Goal: Find specific page/section: Find specific page/section

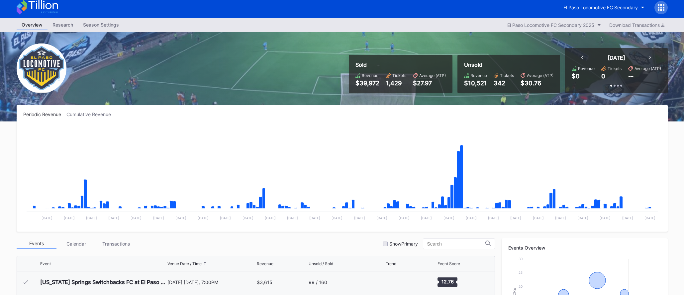
scroll to position [149, 0]
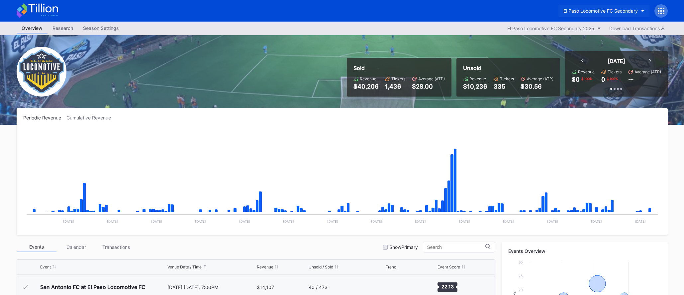
click at [609, 9] on div "El Paso Locomotive FC Secondary" at bounding box center [600, 11] width 74 height 6
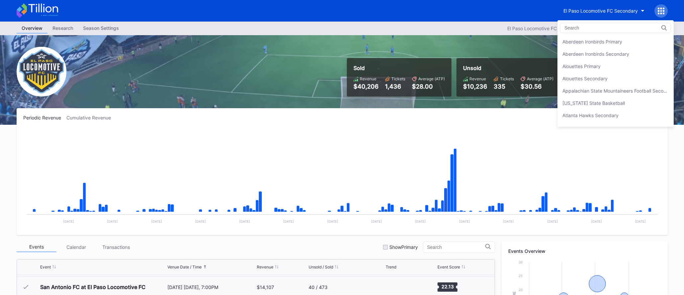
scroll to position [663, 0]
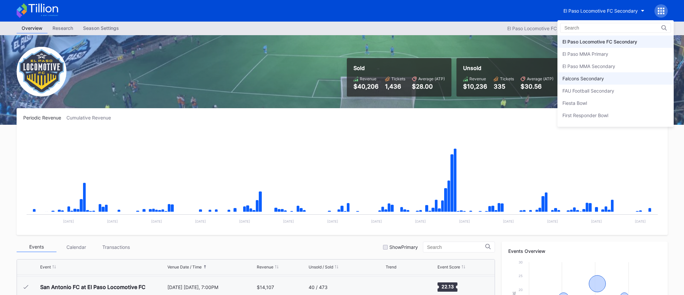
click at [602, 76] on div "Falcons Secondary" at bounding box center [583, 79] width 42 height 6
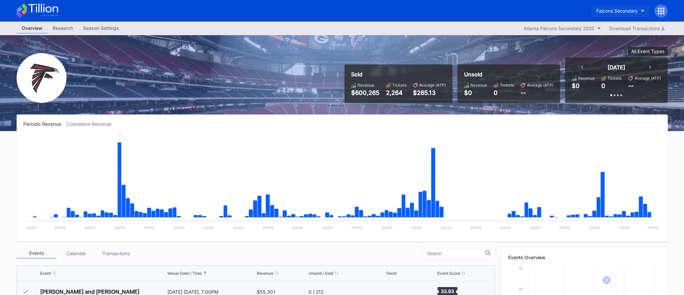
click at [597, 8] on div "Falcons Secondary" at bounding box center [617, 11] width 42 height 6
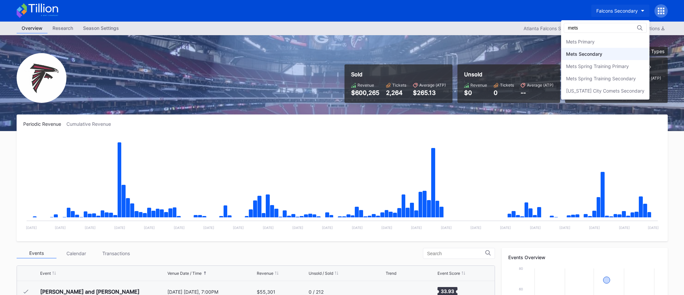
type input "mets"
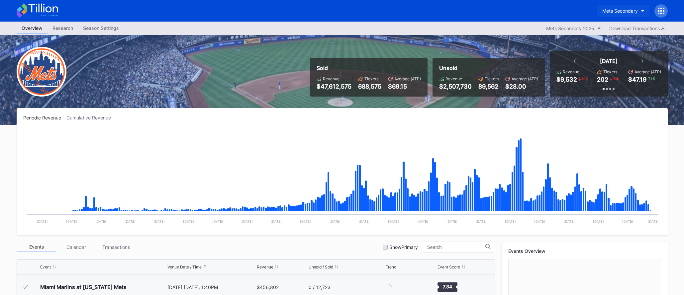
click at [606, 10] on div "Mets Secondary" at bounding box center [620, 11] width 36 height 6
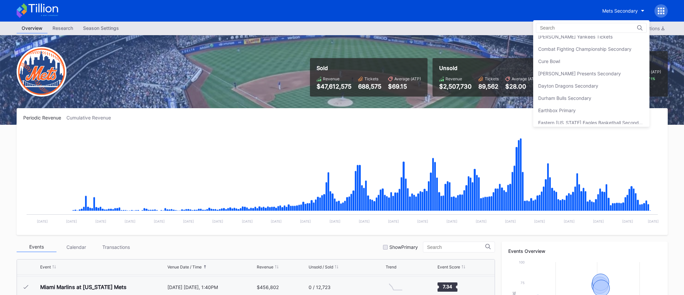
scroll to position [447, 0]
click at [607, 76] on div "[PERSON_NAME] Presents Secondary" at bounding box center [579, 74] width 83 height 6
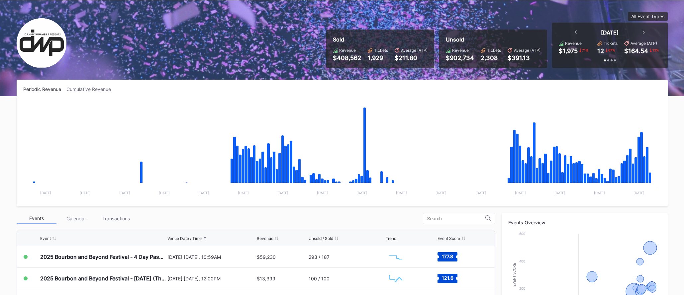
scroll to position [36, 0]
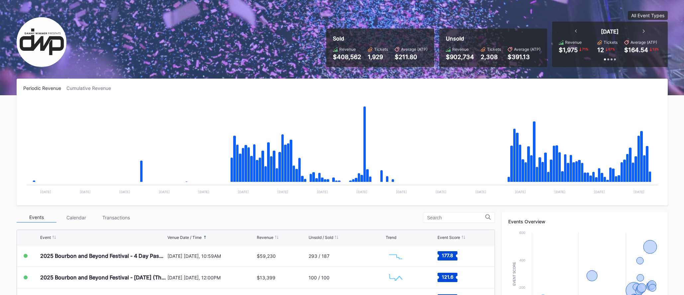
drag, startPoint x: 108, startPoint y: 89, endPoint x: 127, endPoint y: 93, distance: 19.0
click at [108, 89] on div "Cumulative Revenue" at bounding box center [91, 88] width 50 height 6
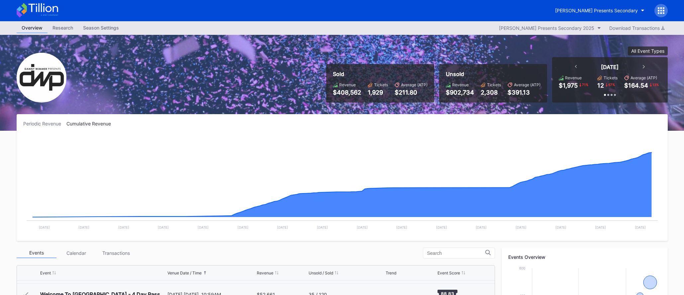
scroll to position [0, 0]
click at [47, 8] on icon at bounding box center [38, 10] width 42 height 15
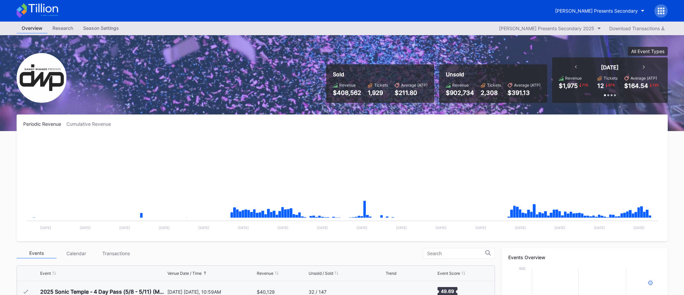
scroll to position [108, 0]
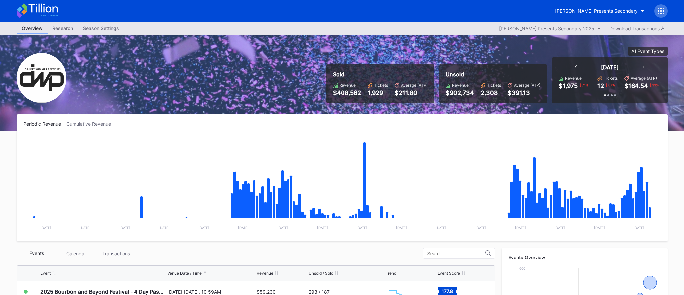
click at [164, 8] on div "[PERSON_NAME] Presents Secondary" at bounding box center [342, 11] width 664 height 22
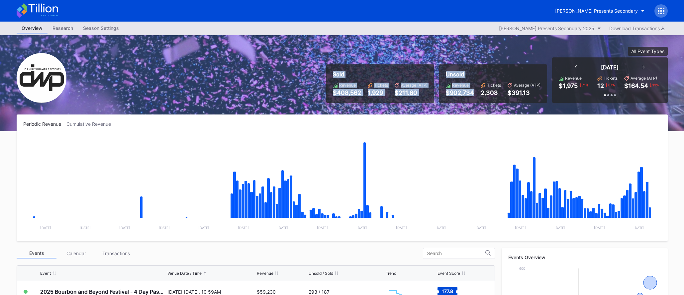
drag, startPoint x: 355, startPoint y: 53, endPoint x: 483, endPoint y: 92, distance: 133.8
click at [483, 92] on div "Sold Revenue $408,562 Tickets 1,929 Average (ATP) $211.80 Unsold Revenue $902,7…" at bounding box center [494, 75] width 346 height 56
click at [483, 92] on div "2,308" at bounding box center [490, 92] width 20 height 7
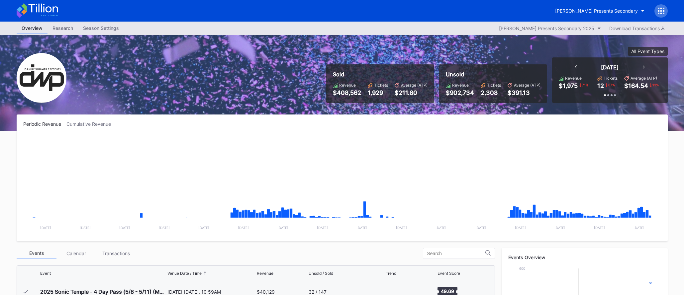
scroll to position [108, 0]
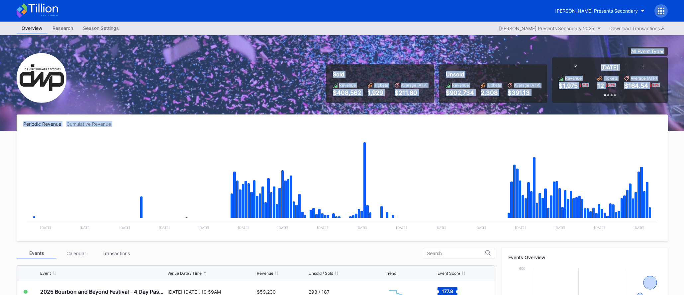
drag, startPoint x: 280, startPoint y: 54, endPoint x: 568, endPoint y: 129, distance: 298.0
click at [568, 129] on div "Overview Research Season Settings [PERSON_NAME] Presents Secondary 2025 Downloa…" at bounding box center [342, 265] width 684 height 487
click at [568, 129] on div "Periodic Revenue Cumulative Revenue Created with Highcharts 11.2.0 Chart title …" at bounding box center [342, 178] width 651 height 127
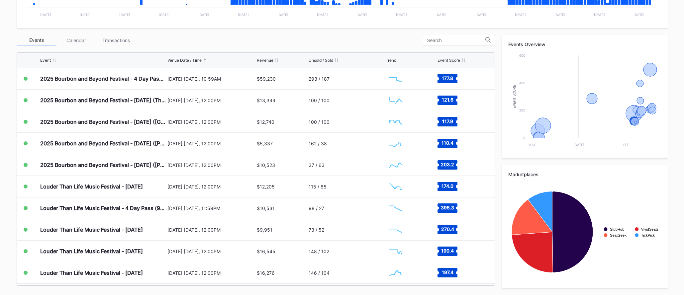
scroll to position [0, 0]
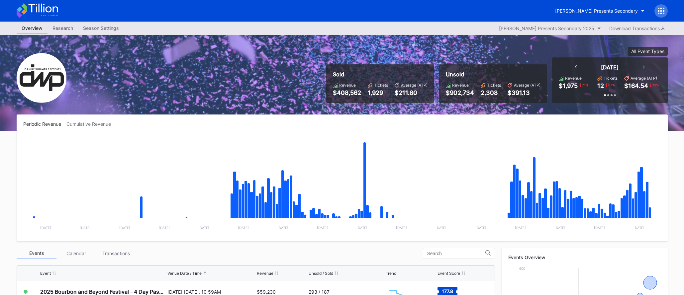
click at [31, 11] on icon at bounding box center [38, 10] width 42 height 15
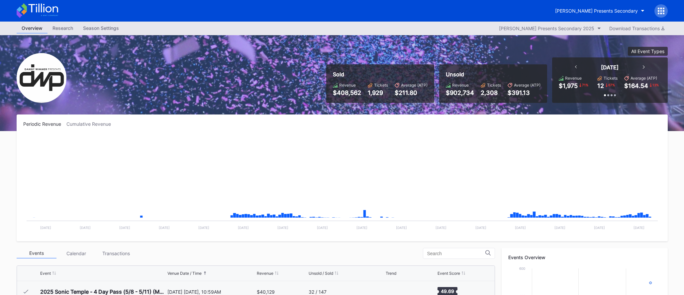
scroll to position [108, 0]
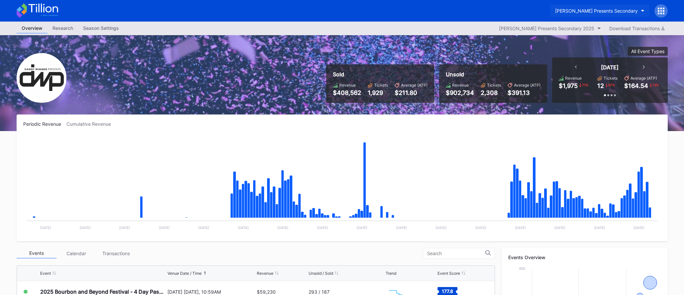
click at [577, 10] on div "[PERSON_NAME] Presents Secondary" at bounding box center [596, 11] width 83 height 6
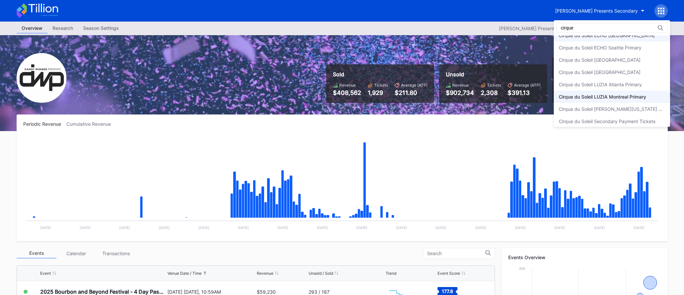
scroll to position [34, 0]
type input "cirque"
click at [621, 88] on div "Cirque du Soleil LUZIA Montreal Primary" at bounding box center [611, 93] width 116 height 12
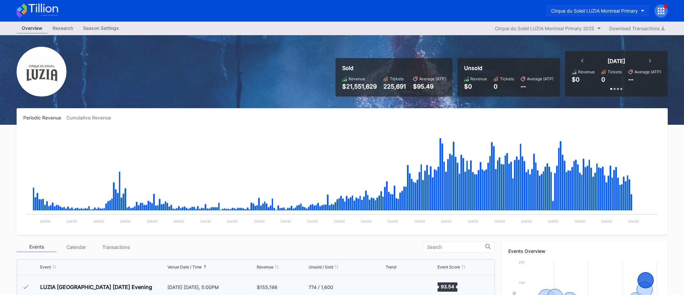
click at [584, 15] on button "Cirque du Soleil LUZIA Montreal Primary" at bounding box center [597, 11] width 103 height 12
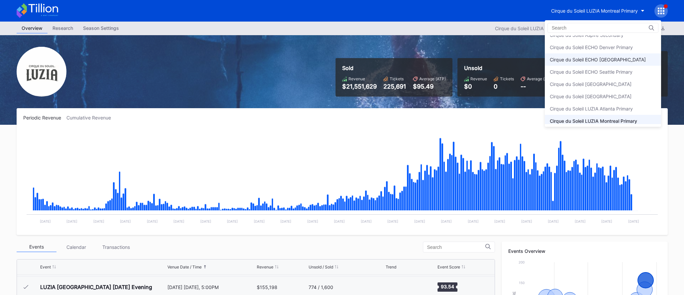
scroll to position [244, 0]
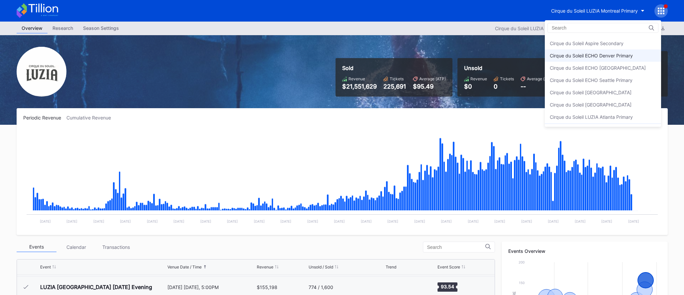
click at [586, 54] on div "Cirque du Soleil ECHO Denver Primary" at bounding box center [591, 56] width 83 height 6
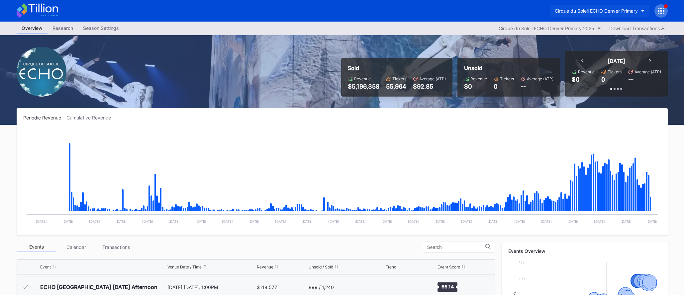
click at [594, 14] on button "Cirque du Soleil ECHO Denver Primary" at bounding box center [600, 11] width 100 height 12
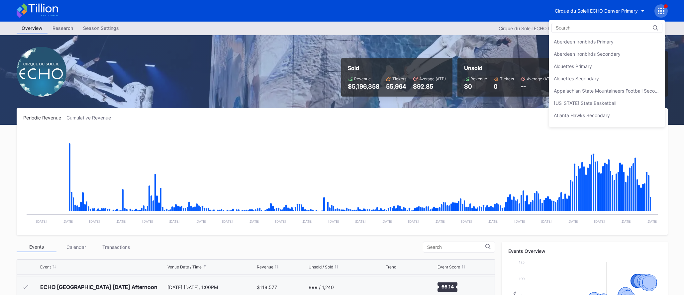
scroll to position [258, 0]
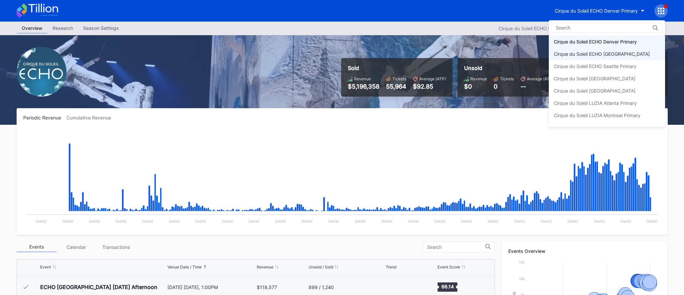
click at [596, 55] on div "Cirque du Soleil ECHO [GEOGRAPHIC_DATA]" at bounding box center [601, 54] width 96 height 6
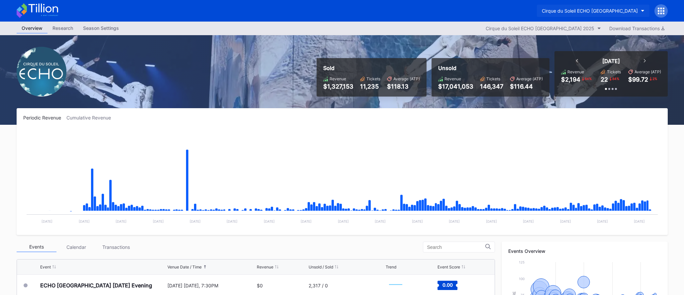
click at [582, 15] on button "Cirque du Soleil ECHO [GEOGRAPHIC_DATA]" at bounding box center [593, 11] width 113 height 12
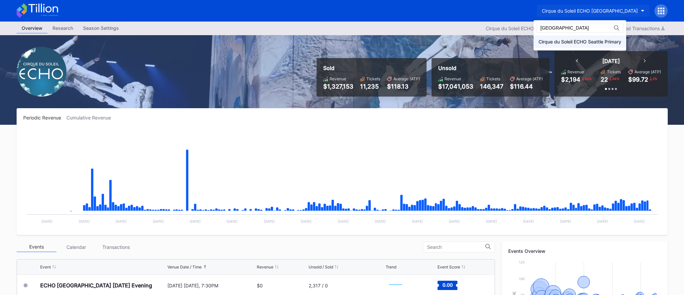
type input "[GEOGRAPHIC_DATA]"
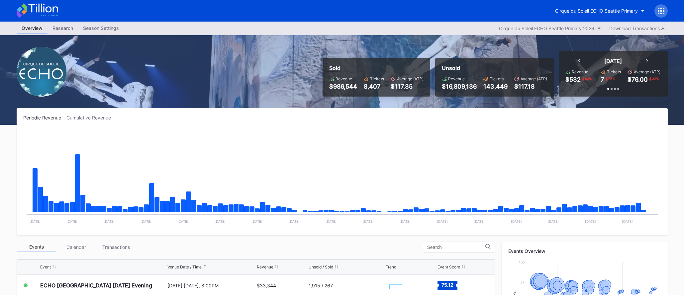
drag, startPoint x: 51, startPoint y: 7, endPoint x: 63, endPoint y: 9, distance: 12.5
click at [51, 7] on icon at bounding box center [38, 10] width 42 height 15
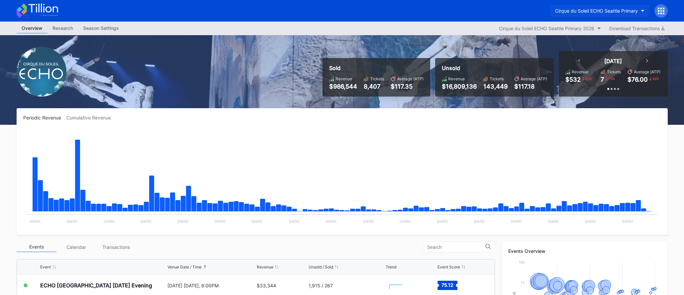
click at [577, 12] on div "Cirque du Soleil ECHO Seattle Primary" at bounding box center [596, 11] width 83 height 6
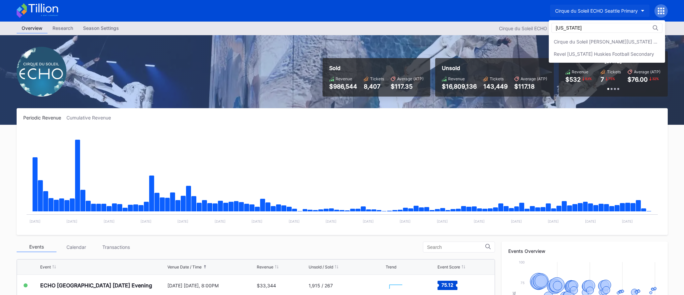
type input "[US_STATE]"
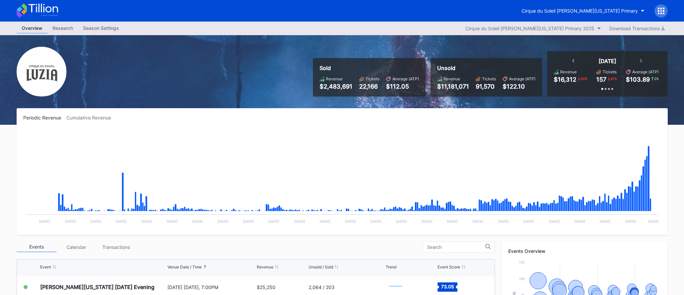
click at [37, 15] on icon at bounding box center [38, 10] width 42 height 15
click at [44, 13] on icon at bounding box center [38, 10] width 42 height 15
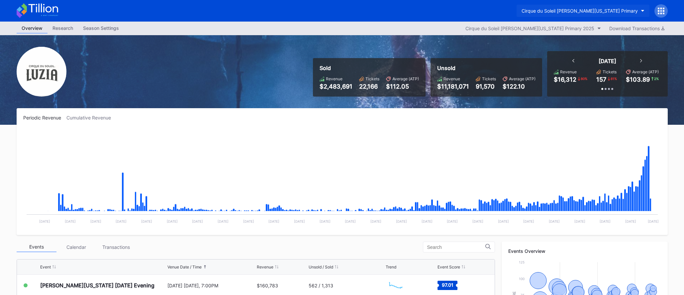
click at [605, 14] on button "Cirque du Soleil [PERSON_NAME][US_STATE] Primary" at bounding box center [582, 11] width 133 height 12
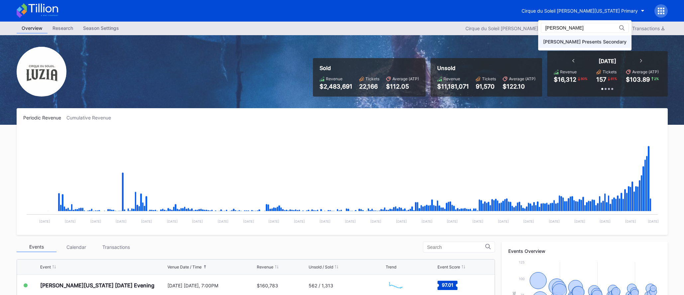
type input "[PERSON_NAME]"
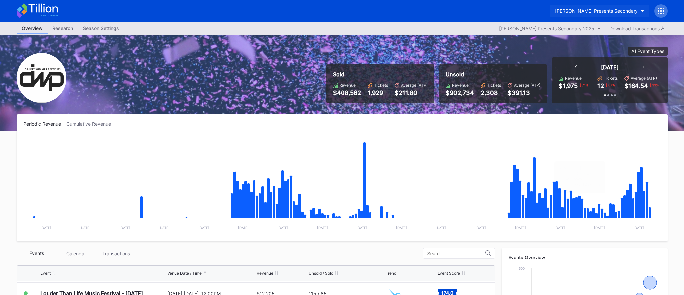
click at [592, 12] on div "[PERSON_NAME] Presents Secondary" at bounding box center [596, 11] width 83 height 6
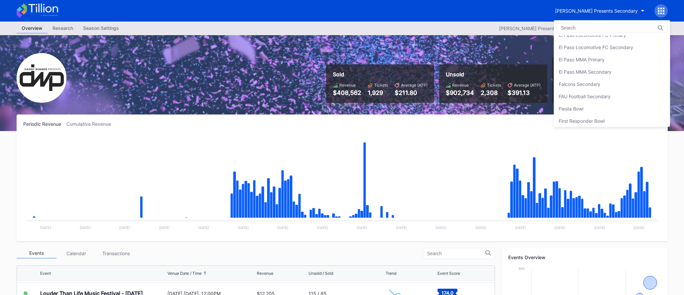
scroll to position [658, 0]
click at [596, 81] on div "Falcons Secondary" at bounding box center [579, 84] width 42 height 6
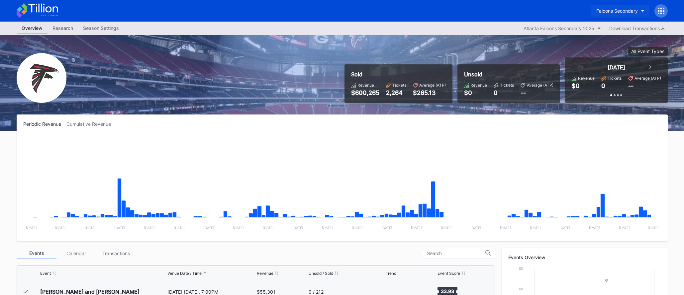
click at [606, 12] on div "Falcons Secondary" at bounding box center [617, 11] width 42 height 6
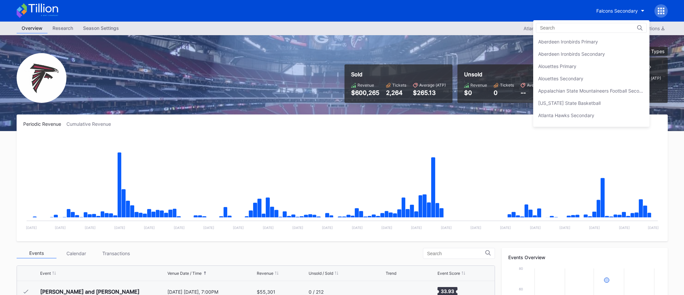
scroll to position [700, 0]
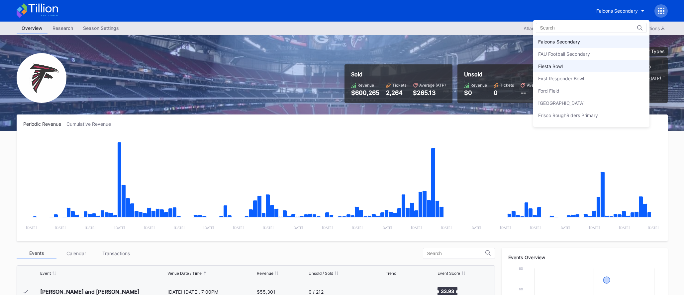
click at [594, 68] on div "Fiesta Bowl" at bounding box center [591, 66] width 116 height 12
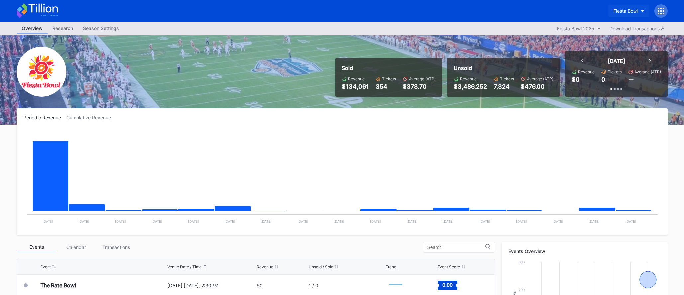
click at [614, 13] on div "Fiesta Bowl" at bounding box center [625, 11] width 25 height 6
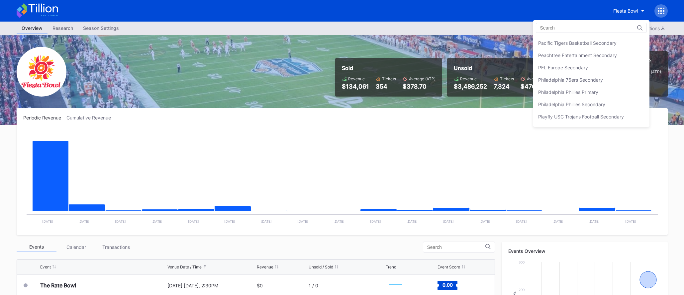
scroll to position [1418, 0]
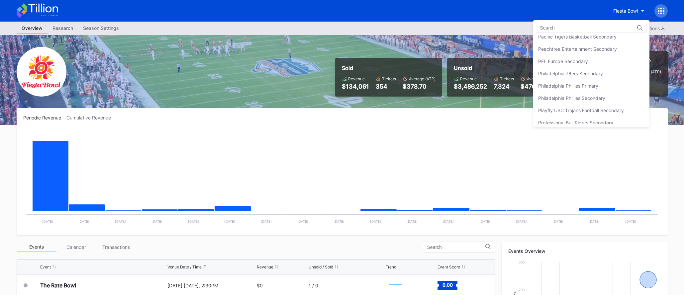
click at [603, 71] on div "Philadelphia 76ers Secondary" at bounding box center [591, 73] width 116 height 12
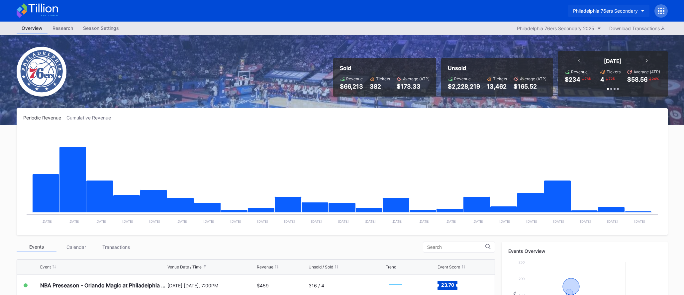
click at [609, 11] on div "Philadelphia 76ers Secondary" at bounding box center [605, 11] width 65 height 6
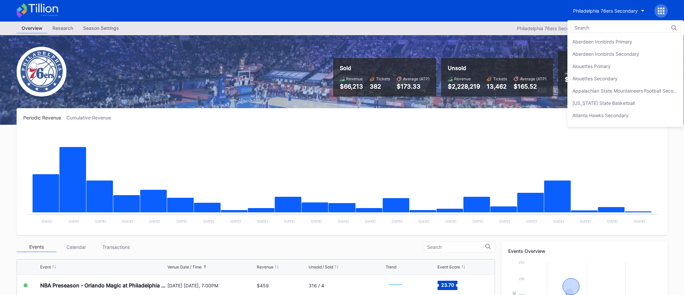
scroll to position [1450, 0]
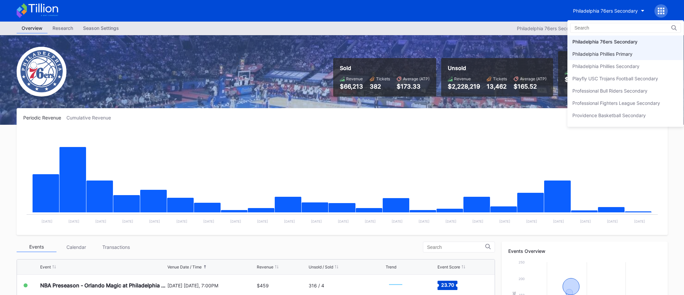
click at [614, 53] on div "Philadelphia Phillies Primary" at bounding box center [602, 54] width 60 height 6
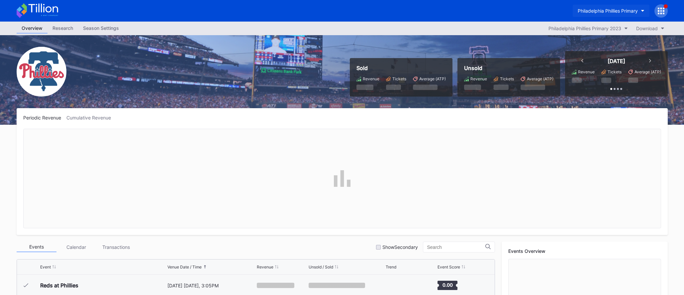
click at [616, 11] on div "Philadelphia Phillies Primary" at bounding box center [607, 11] width 60 height 6
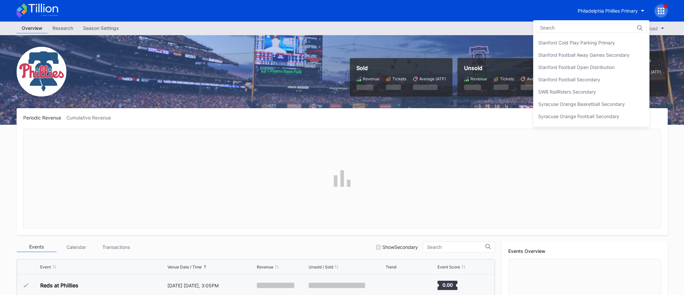
scroll to position [2037, 0]
click at [606, 77] on div "Stanford Football Open Distribution" at bounding box center [591, 80] width 116 height 12
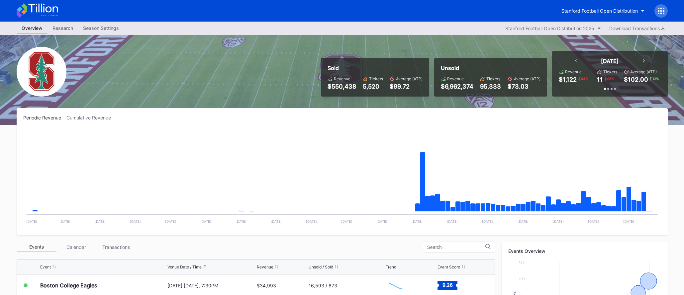
click at [44, 15] on icon at bounding box center [38, 10] width 42 height 15
click at [581, 10] on div "Stanford Football Open Distribution" at bounding box center [599, 11] width 76 height 6
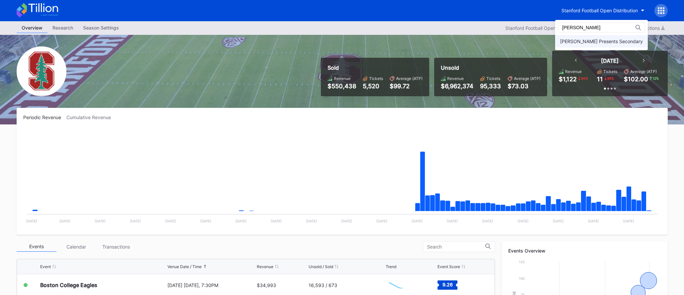
type input "[PERSON_NAME]"
click at [617, 44] on div "[PERSON_NAME] Presents Secondary" at bounding box center [601, 41] width 93 height 12
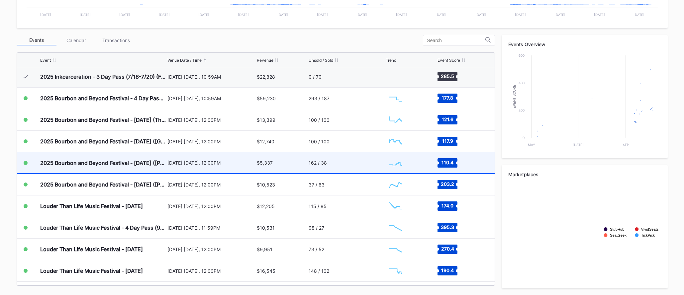
scroll to position [81, 0]
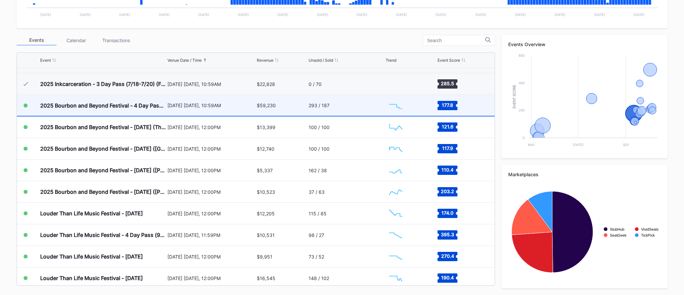
click at [275, 113] on div "$59,230" at bounding box center [282, 105] width 50 height 21
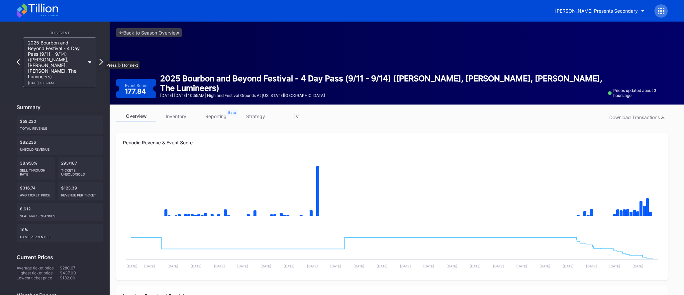
click at [101, 59] on icon at bounding box center [101, 62] width 4 height 6
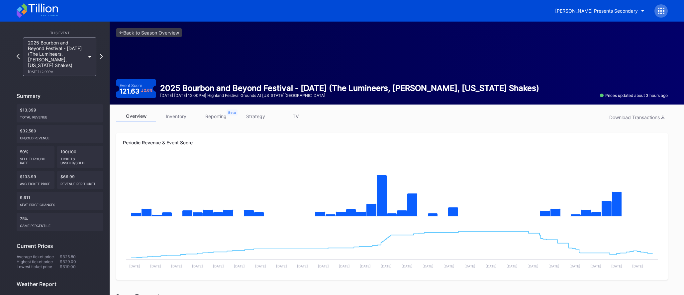
click at [101, 58] on icon at bounding box center [101, 56] width 3 height 5
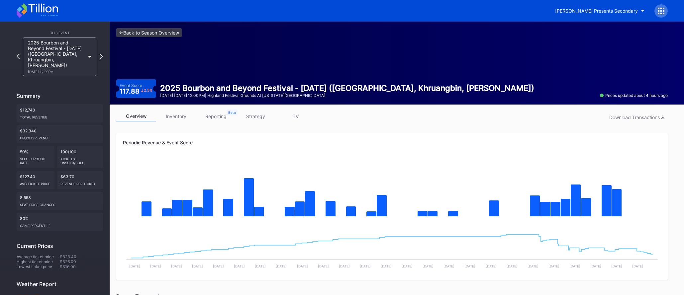
click at [139, 33] on link "<- Back to Season Overview" at bounding box center [148, 32] width 65 height 9
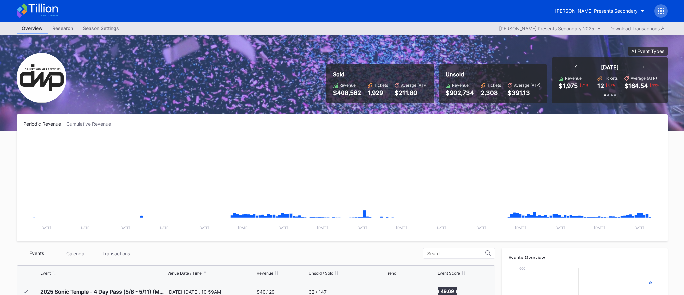
scroll to position [108, 0]
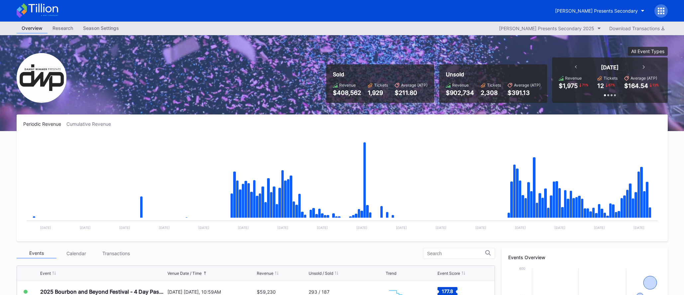
click at [660, 9] on icon at bounding box center [660, 11] width 7 height 7
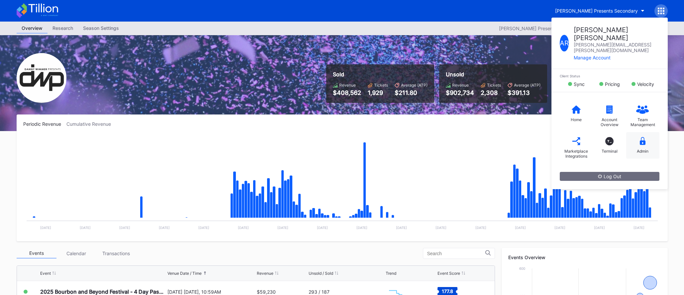
click at [648, 133] on div "Admin" at bounding box center [642, 145] width 33 height 27
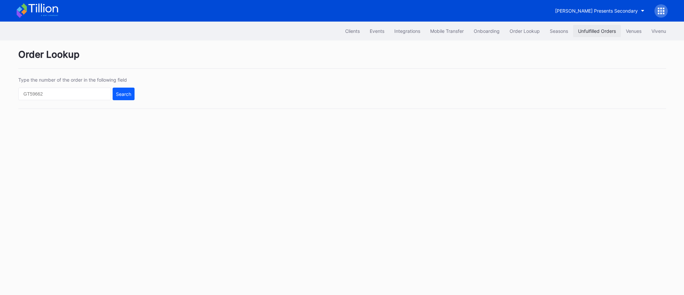
click at [587, 35] on button "Unfulfilled Orders" at bounding box center [597, 31] width 48 height 12
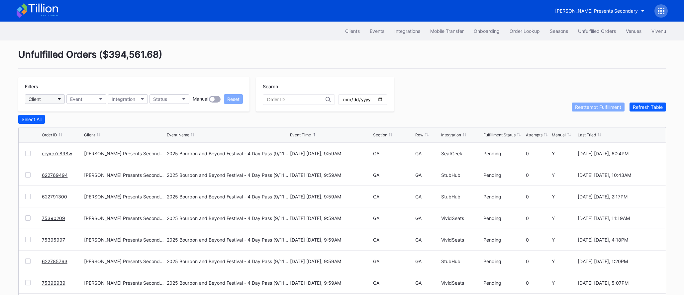
click at [57, 100] on button "Client" at bounding box center [45, 99] width 40 height 10
type input "tailg"
click at [68, 131] on div "Tailgreeter Secondary" at bounding box center [54, 129] width 48 height 6
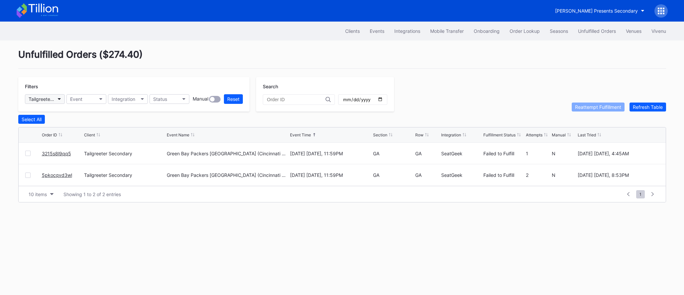
click at [49, 100] on div "Tailgreeter Secondary" at bounding box center [42, 99] width 26 height 6
click at [42, 10] on icon at bounding box center [43, 8] width 30 height 9
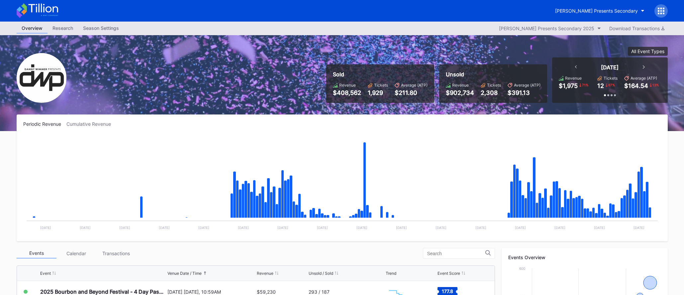
click at [50, 12] on icon at bounding box center [38, 10] width 42 height 15
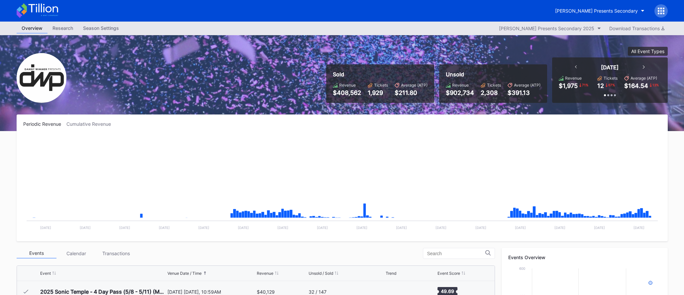
scroll to position [108, 0]
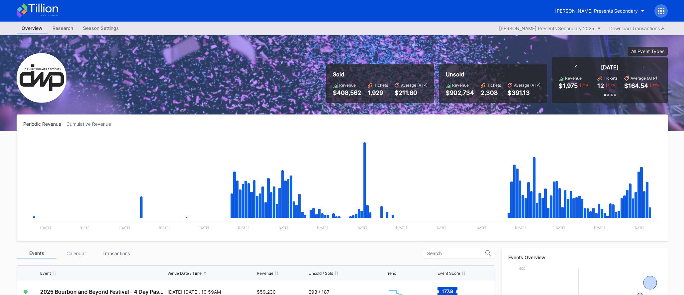
click at [45, 2] on div "[PERSON_NAME] Presents Secondary" at bounding box center [342, 11] width 664 height 22
click at [56, 5] on icon at bounding box center [38, 10] width 42 height 15
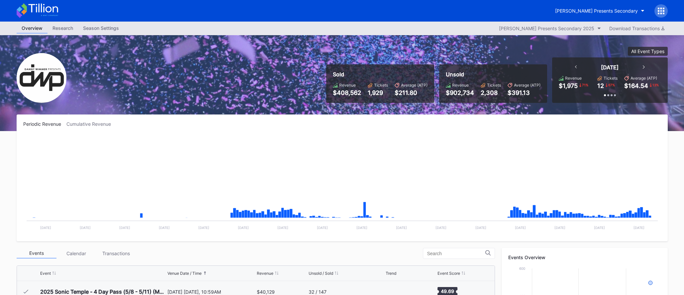
scroll to position [108, 0]
